Goal: Communication & Community: Connect with others

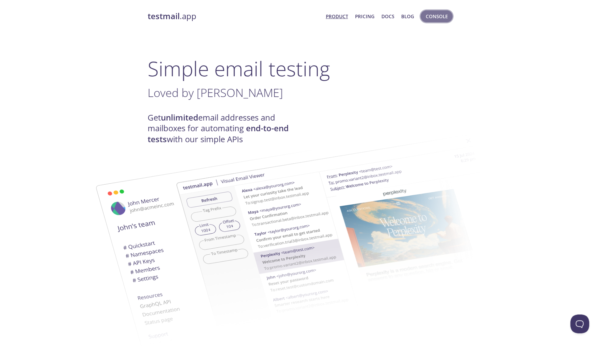
click at [431, 18] on span "Console" at bounding box center [437, 16] width 22 height 8
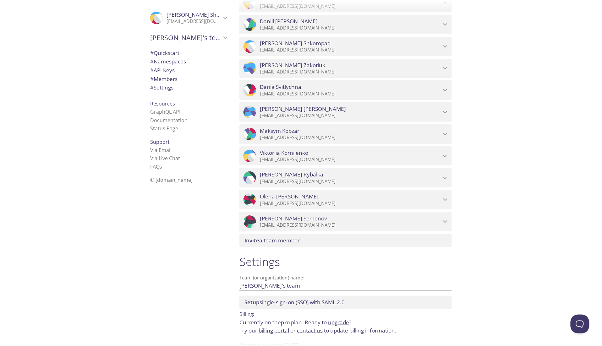
scroll to position [469, 0]
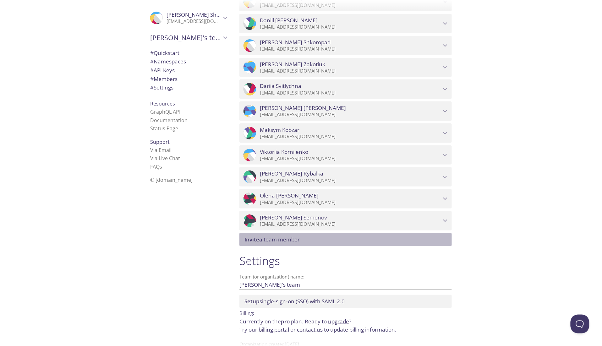
click at [293, 246] on div "Invite a team member" at bounding box center [345, 239] width 212 height 13
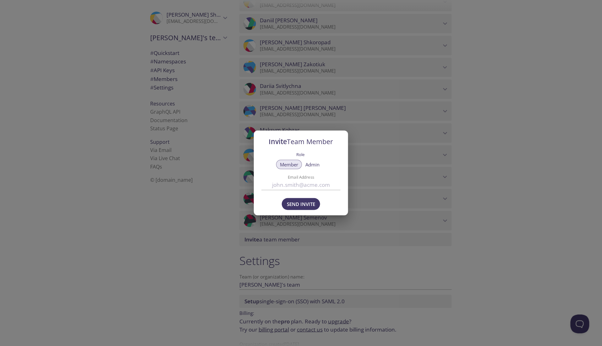
click at [293, 186] on input "Email Address" at bounding box center [300, 185] width 79 height 10
paste input "[EMAIL_ADDRESS][DOMAIN_NAME]"
click at [299, 205] on span "Send Invite" at bounding box center [301, 204] width 28 height 8
click at [281, 185] on input "[EMAIL_ADDRESS][DOMAIN_NAME]" at bounding box center [300, 185] width 79 height 10
click at [302, 210] on button "Send Invite" at bounding box center [301, 204] width 38 height 12
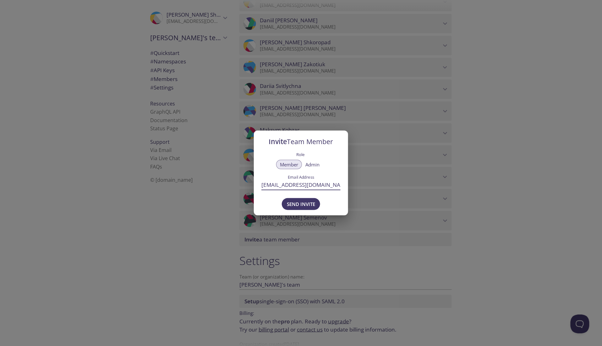
click at [265, 183] on input "[EMAIL_ADDRESS][DOMAIN_NAME]" at bounding box center [300, 185] width 79 height 10
type input "[EMAIL_ADDRESS][DOMAIN_NAME]"
click at [295, 200] on span "Send Invite" at bounding box center [301, 204] width 28 height 8
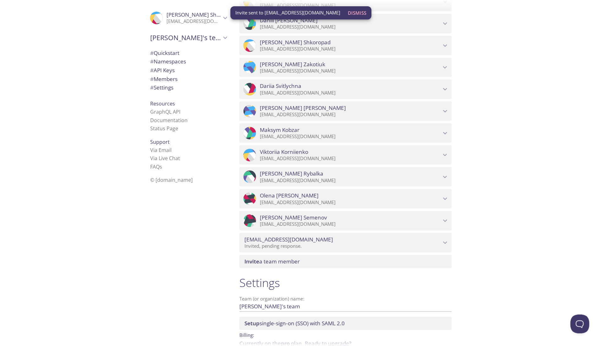
click at [213, 233] on div ".cls-1 { fill: #6d5ca8; } .cls-2 { fill: #3fc191; } .cls-3 { fill: #3b4752; } .…" at bounding box center [187, 173] width 94 height 346
click at [210, 245] on div ".cls-1 { fill: #6d5ca8; } .cls-2 { fill: #3fc191; } .cls-3 { fill: #3b4752; } .…" at bounding box center [187, 173] width 94 height 346
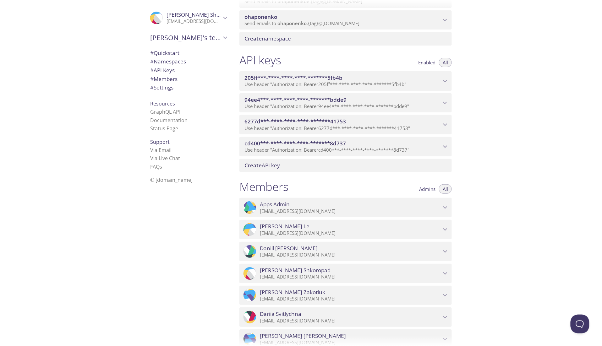
scroll to position [239, 0]
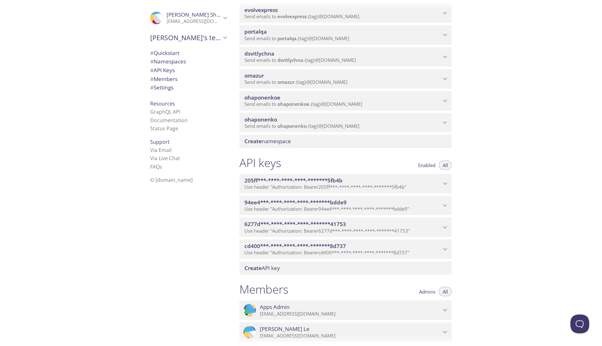
click at [266, 162] on div "API keys Enabled All 205ff***-****-****-****-*******5fb4b Use header "Authoriza…" at bounding box center [345, 215] width 222 height 127
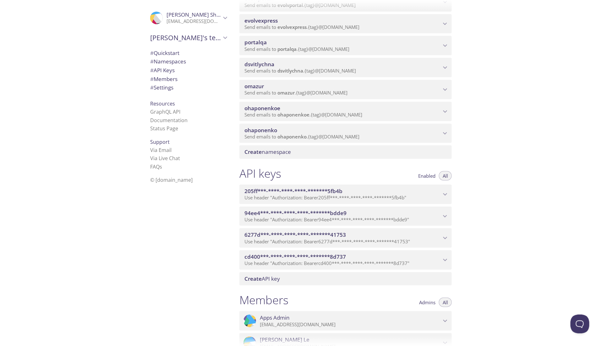
scroll to position [127, 0]
drag, startPoint x: 268, startPoint y: 160, endPoint x: 216, endPoint y: 227, distance: 85.0
click at [216, 227] on div ".cls-1 { fill: #6d5ca8; } .cls-2 { fill: #3fc191; } .cls-3 { fill: #3b4752; } .…" at bounding box center [301, 173] width 602 height 346
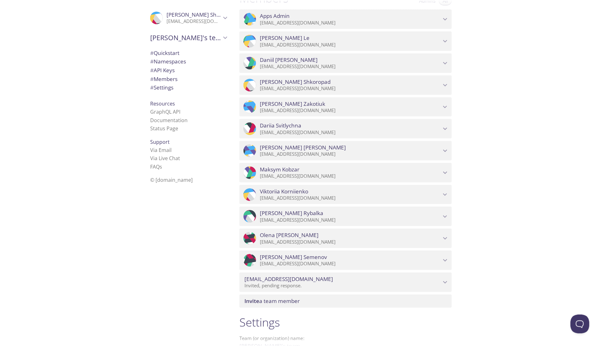
scroll to position [474, 0]
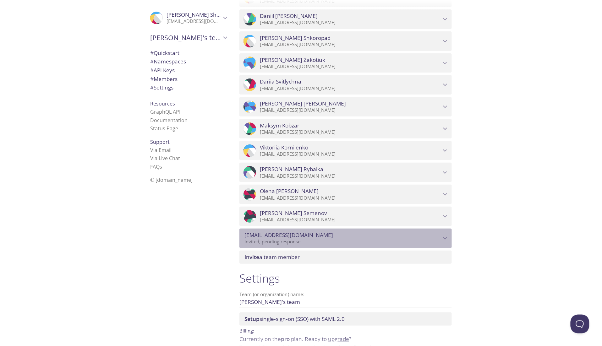
drag, startPoint x: 243, startPoint y: 243, endPoint x: 256, endPoint y: 242, distance: 12.6
click at [256, 242] on div "[EMAIL_ADDRESS][DOMAIN_NAME] Invited, pending response." at bounding box center [345, 238] width 212 height 19
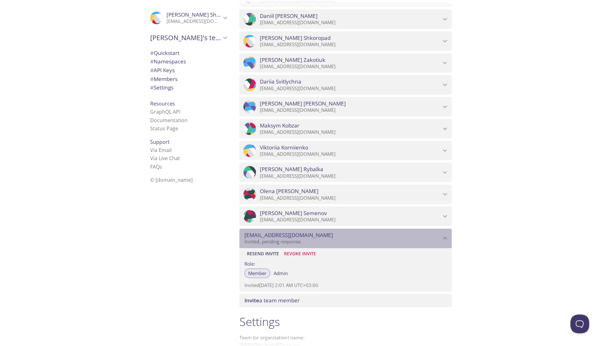
drag, startPoint x: 330, startPoint y: 242, endPoint x: 245, endPoint y: 242, distance: 85.5
click at [245, 239] on span "[EMAIL_ADDRESS][DOMAIN_NAME]" at bounding box center [342, 235] width 197 height 7
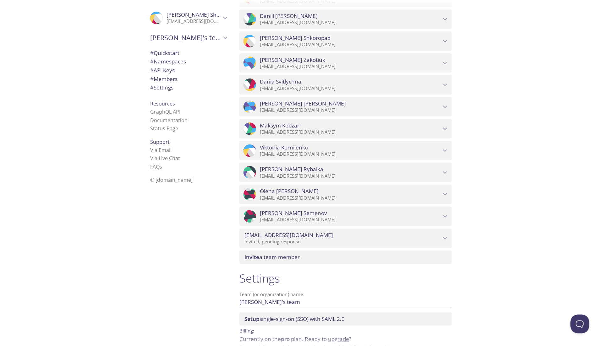
click at [205, 242] on div ".cls-1 { fill: #6d5ca8; } .cls-2 { fill: #3fc191; } .cls-3 { fill: #3b4752; } .…" at bounding box center [187, 173] width 94 height 346
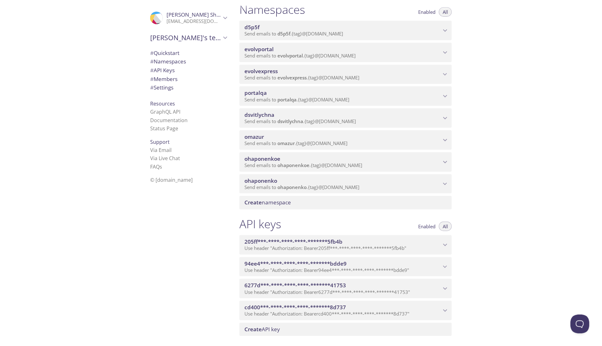
scroll to position [77, 0]
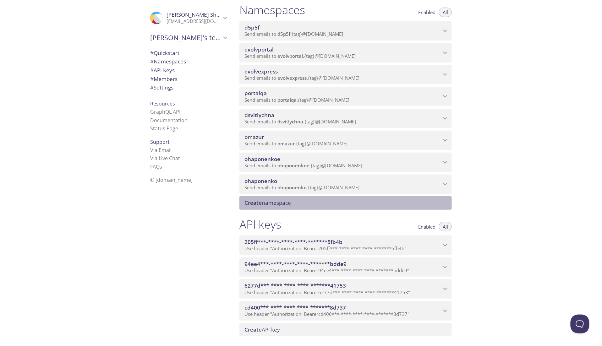
click at [276, 210] on div "Create namespace" at bounding box center [345, 202] width 212 height 13
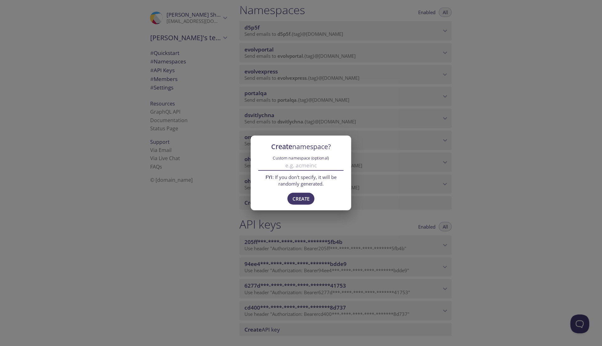
click at [297, 170] on input "Custom namespace (optional)" at bounding box center [300, 166] width 85 height 10
type input "nstrella"
click at [297, 199] on span "Create" at bounding box center [301, 199] width 17 height 8
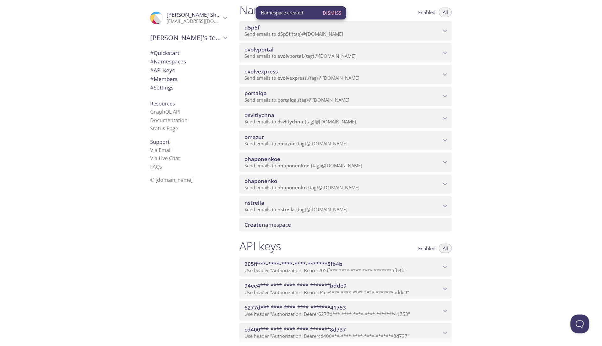
click at [314, 59] on span "Send emails to evolvportal . {tag} @[DOMAIN_NAME]" at bounding box center [299, 56] width 111 height 6
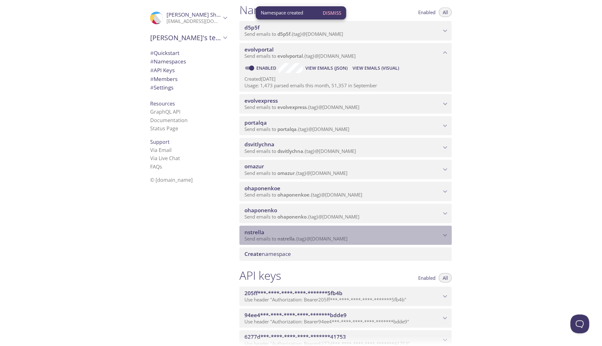
click at [286, 242] on span "nstrella" at bounding box center [285, 239] width 17 height 6
